Goal: Check status: Check status

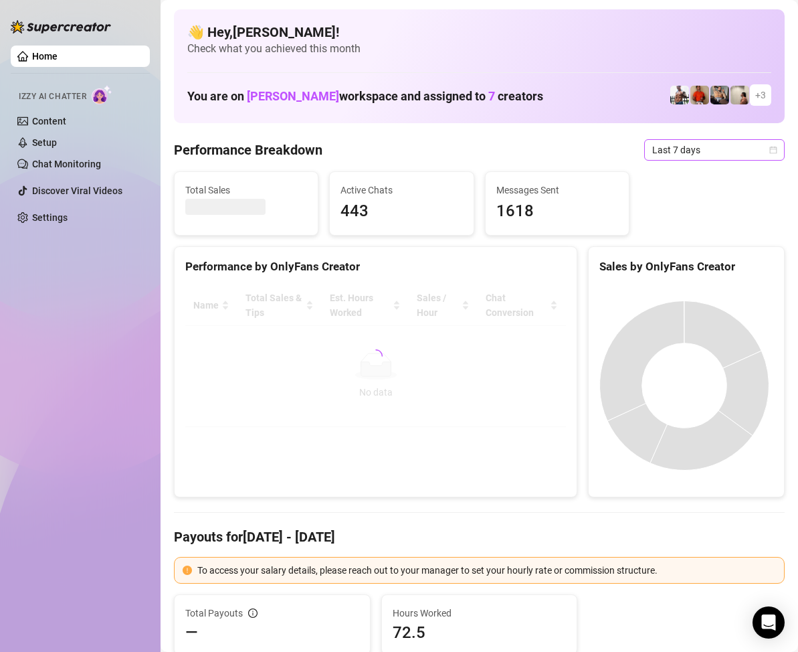
click at [762, 155] on span "Last 7 days" at bounding box center [714, 150] width 124 height 20
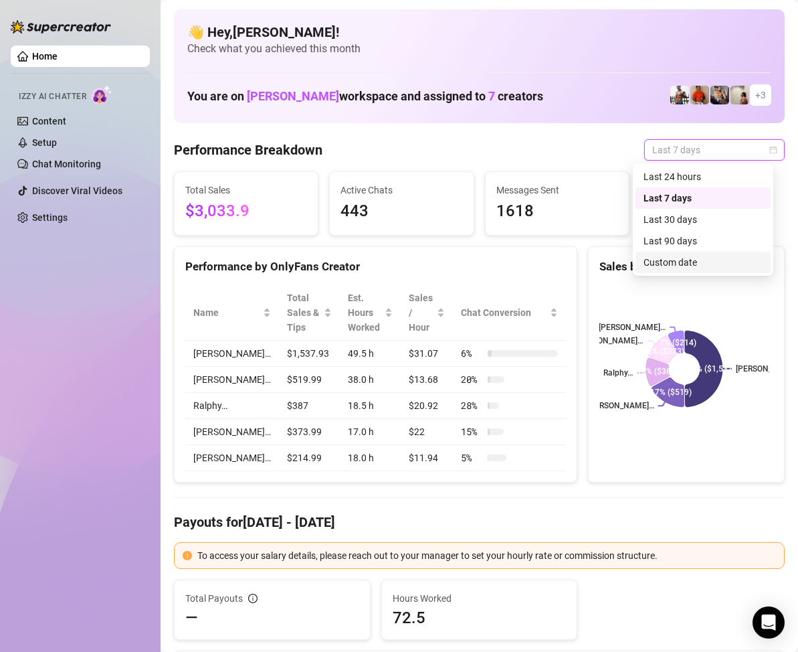
click at [681, 260] on div "Custom date" at bounding box center [702, 262] width 119 height 15
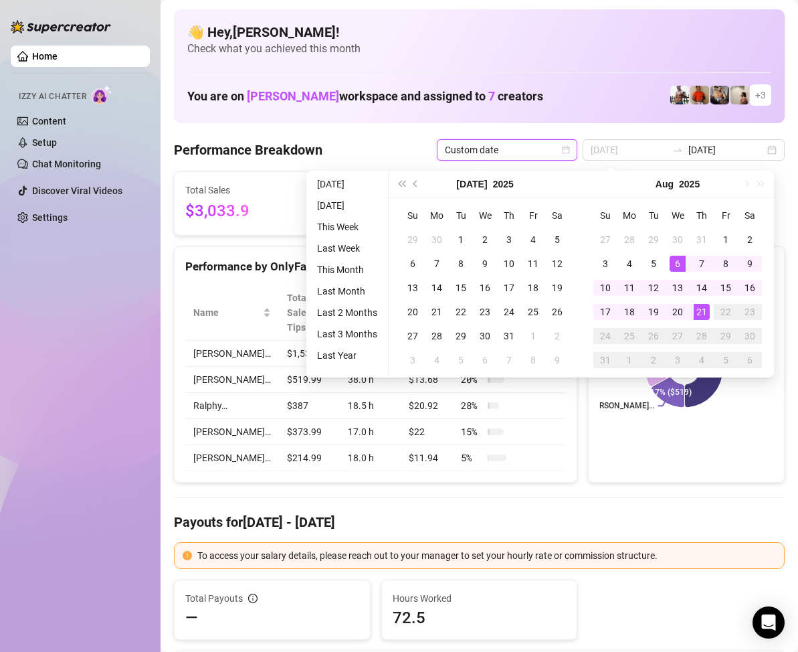
type input "[DATE]"
click at [705, 309] on div "21" at bounding box center [702, 312] width 16 height 16
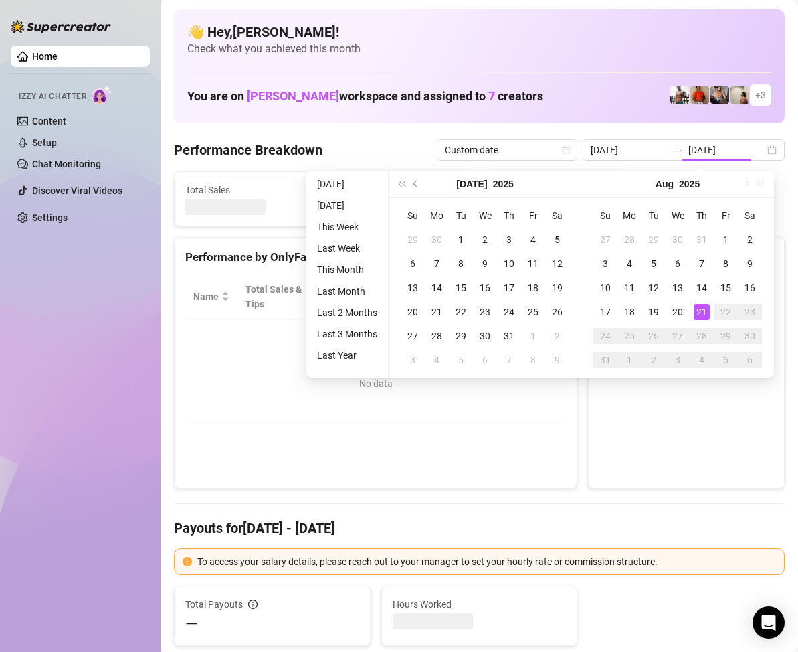
type input "[DATE]"
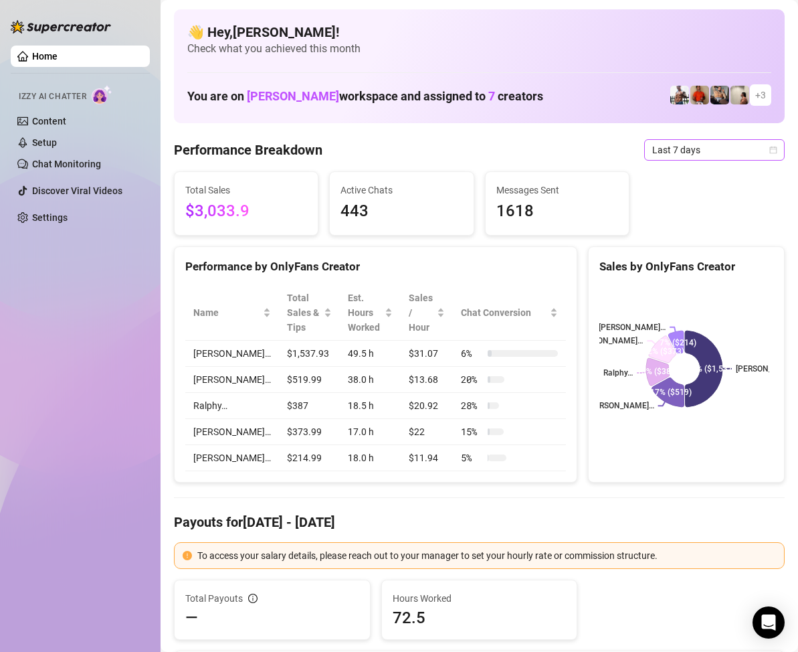
click at [769, 150] on icon "calendar" at bounding box center [773, 150] width 8 height 8
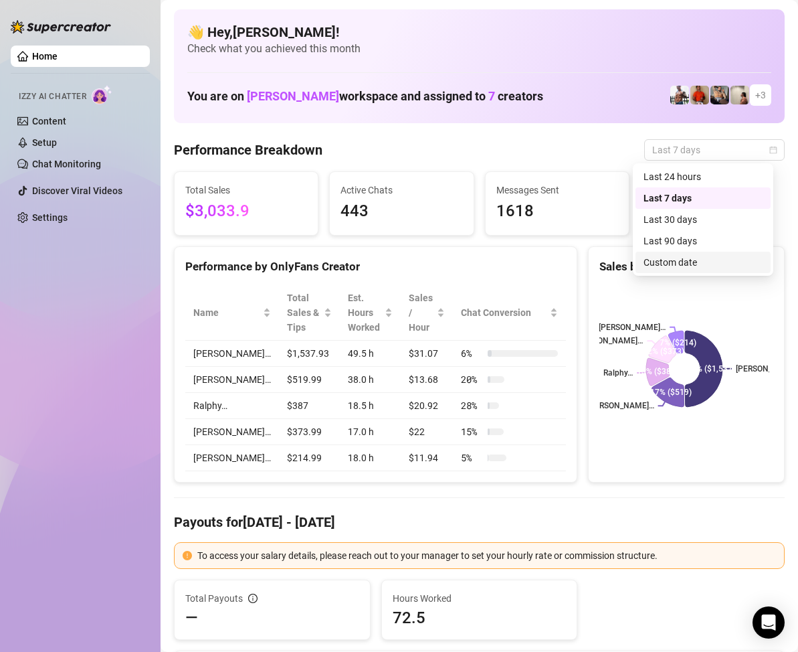
click at [697, 266] on div "Custom date" at bounding box center [702, 262] width 119 height 15
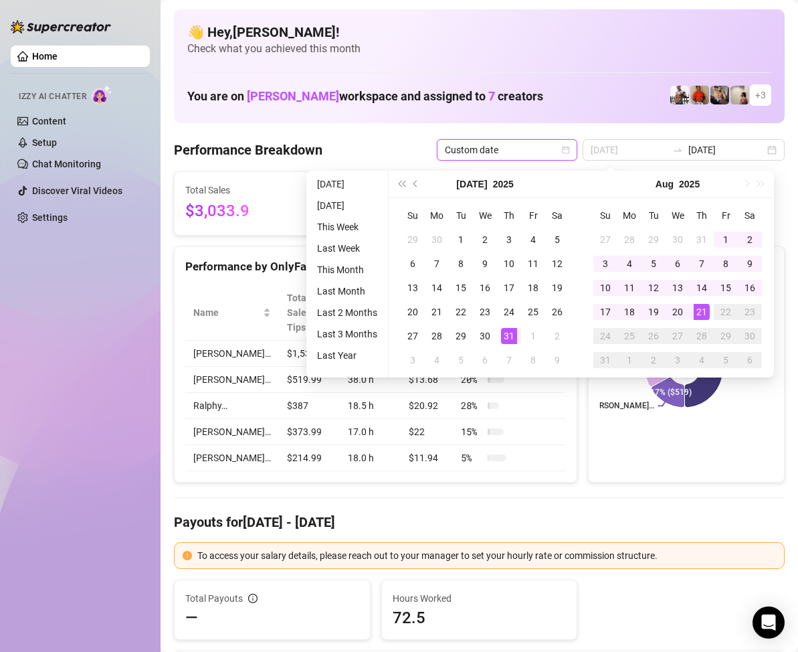
type input "2025-07-31"
click at [504, 336] on div "31" at bounding box center [509, 336] width 16 height 16
type input "[DATE]"
click at [705, 311] on div "21" at bounding box center [702, 312] width 16 height 16
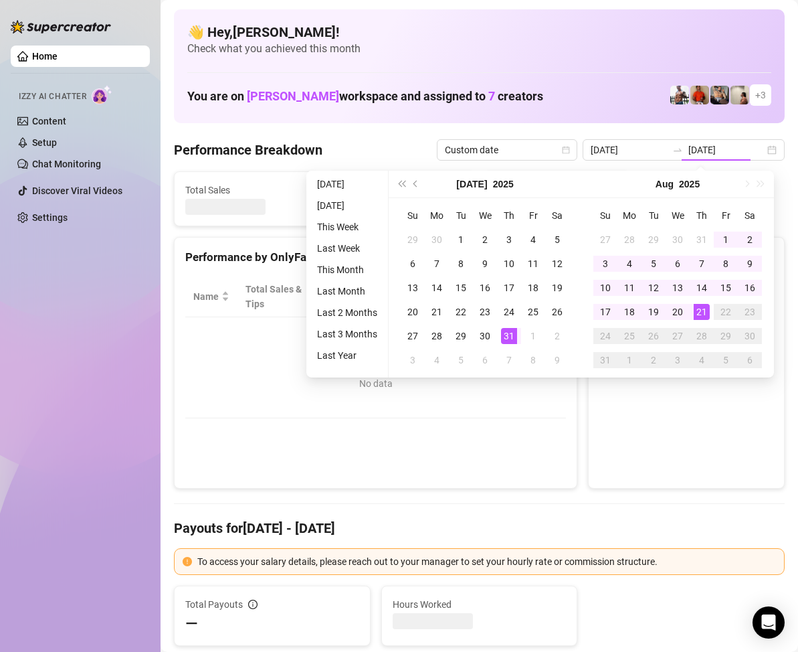
type input "2025-07-31"
